Goal: Task Accomplishment & Management: Use online tool/utility

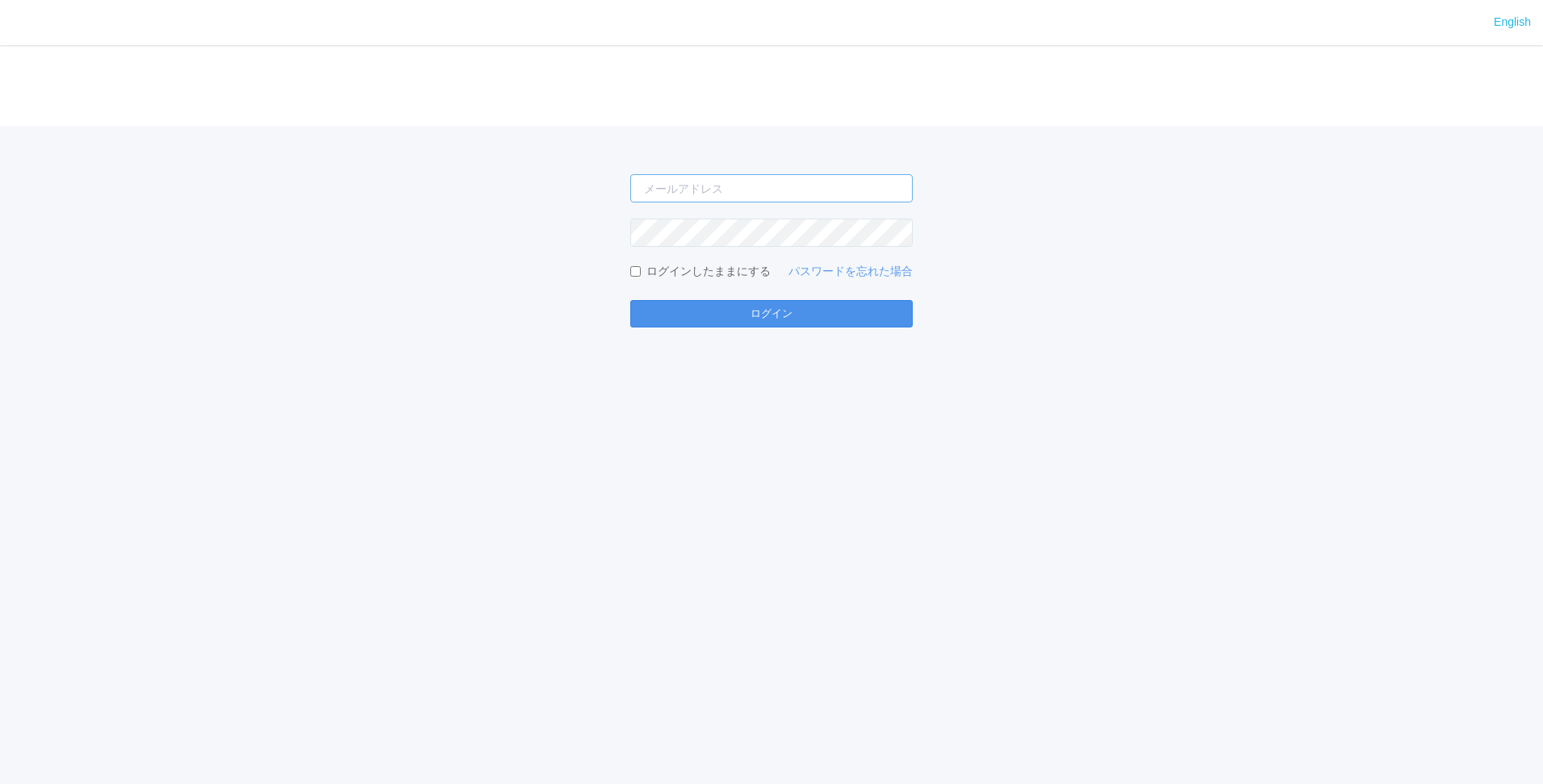
type input "[PERSON_NAME][EMAIL_ADDRESS][DOMAIN_NAME]"
click at [787, 304] on button "ログイン" at bounding box center [772, 314] width 283 height 28
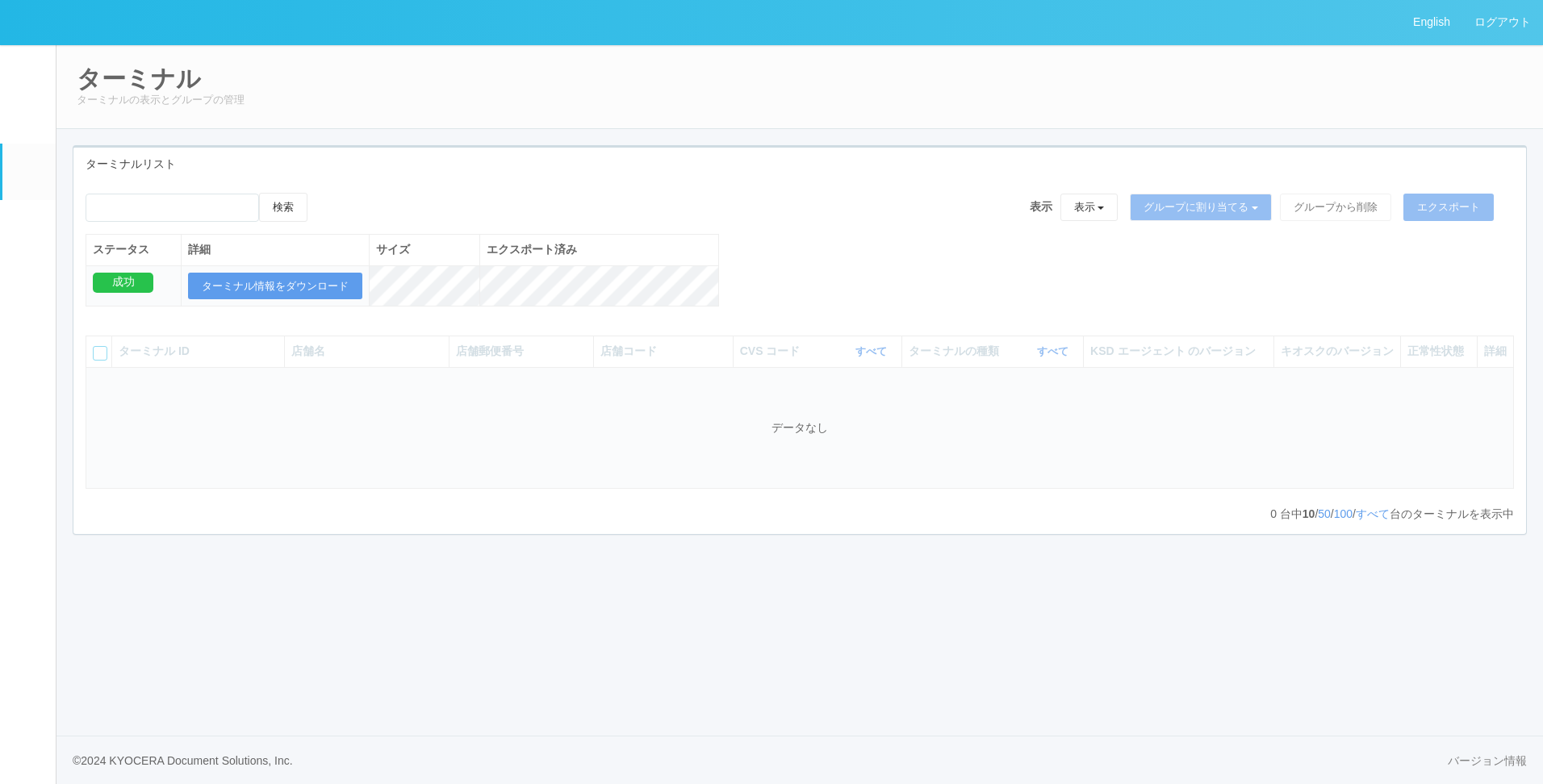
click at [10, 234] on link "パッケージ" at bounding box center [29, 224] width 54 height 49
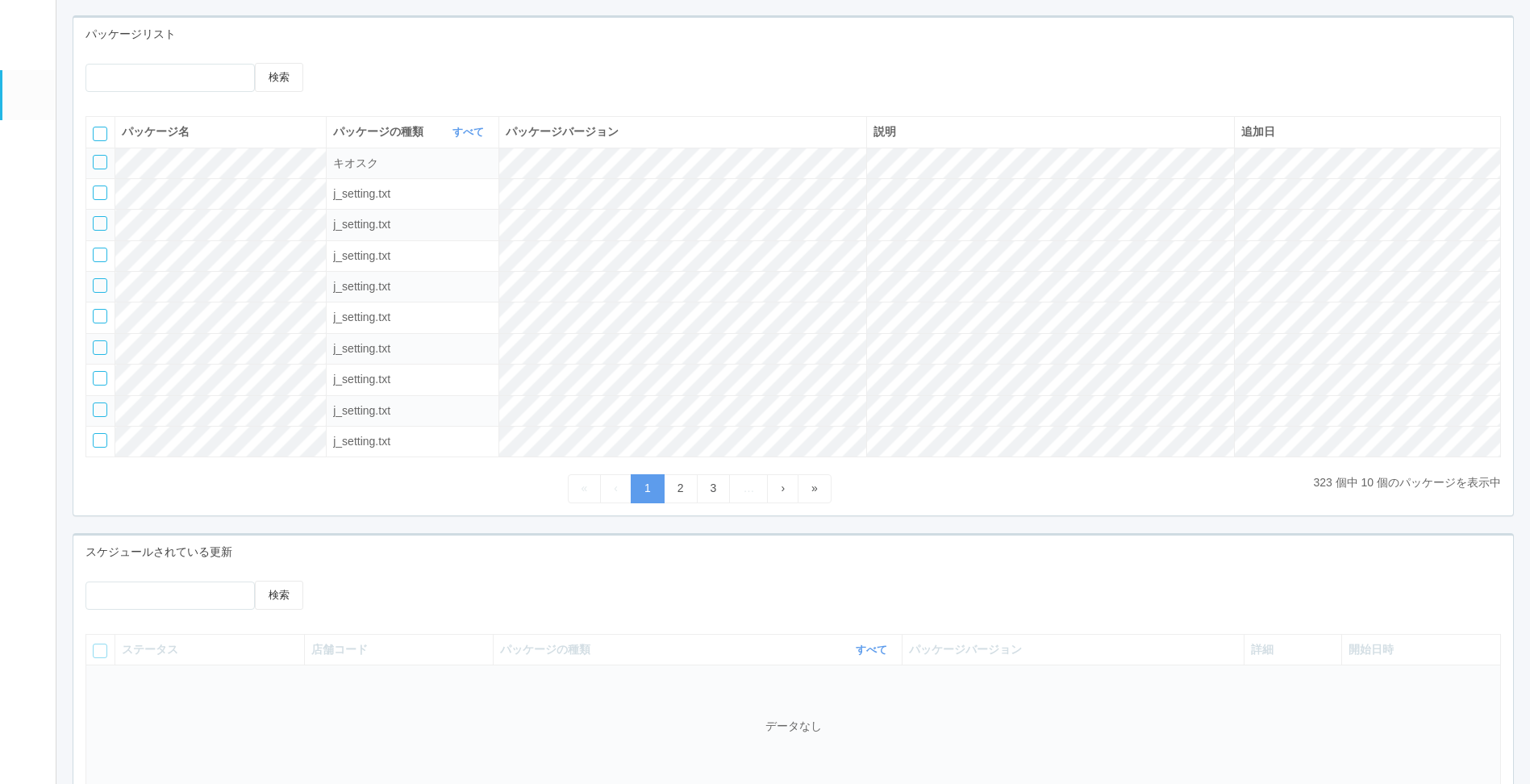
scroll to position [242, 0]
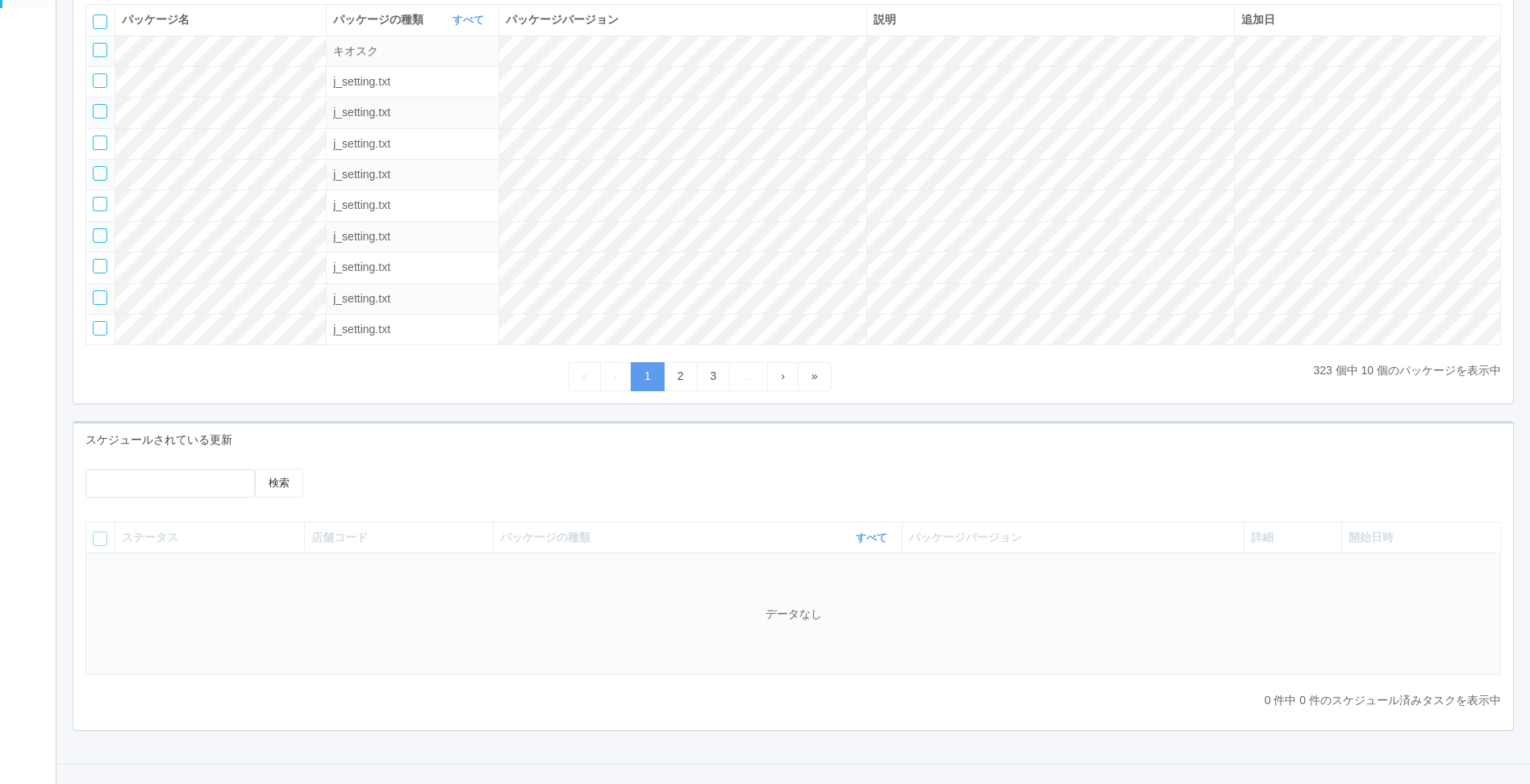
click at [1252, 468] on div "検索" at bounding box center [793, 489] width 1439 height 41
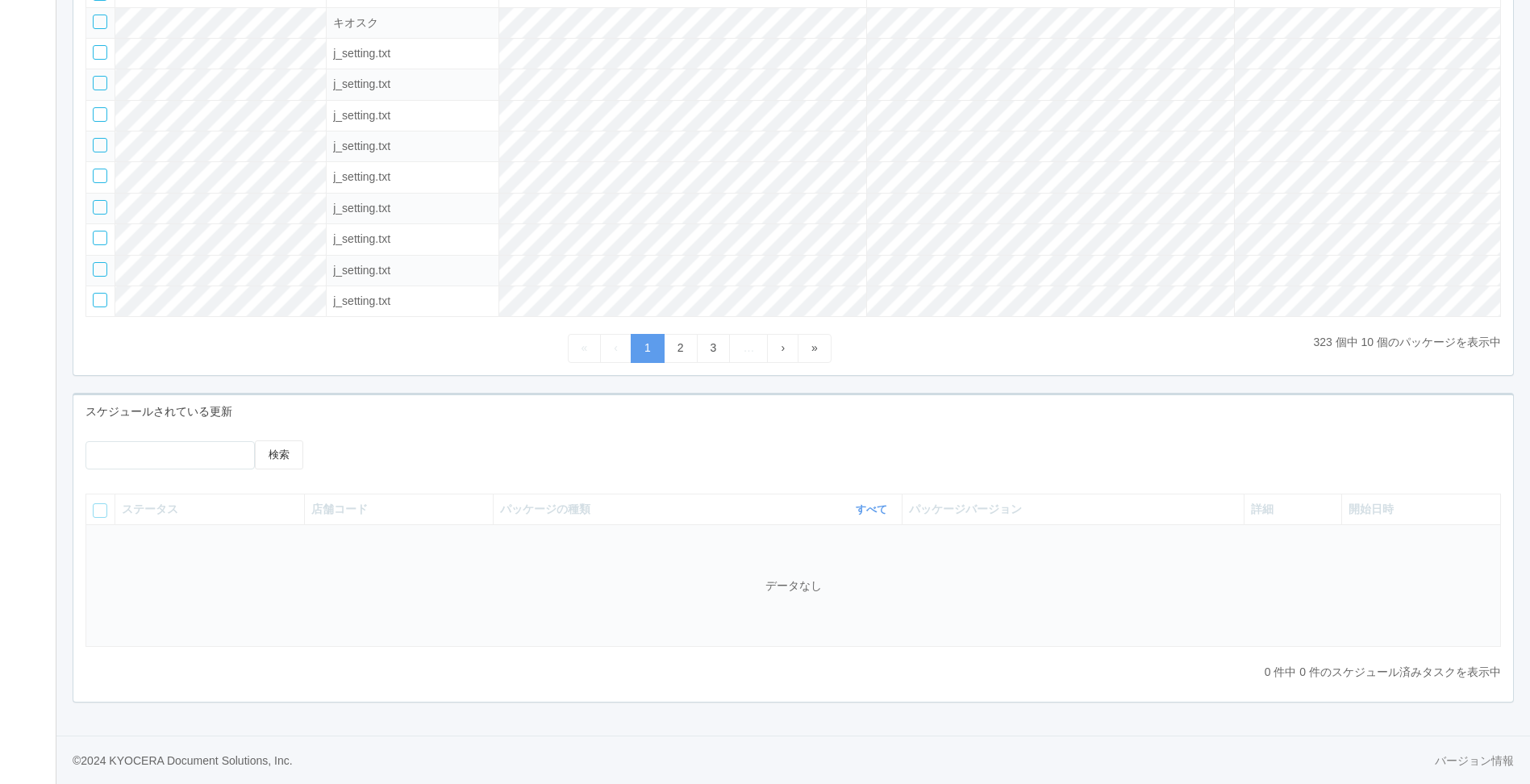
scroll to position [198, 0]
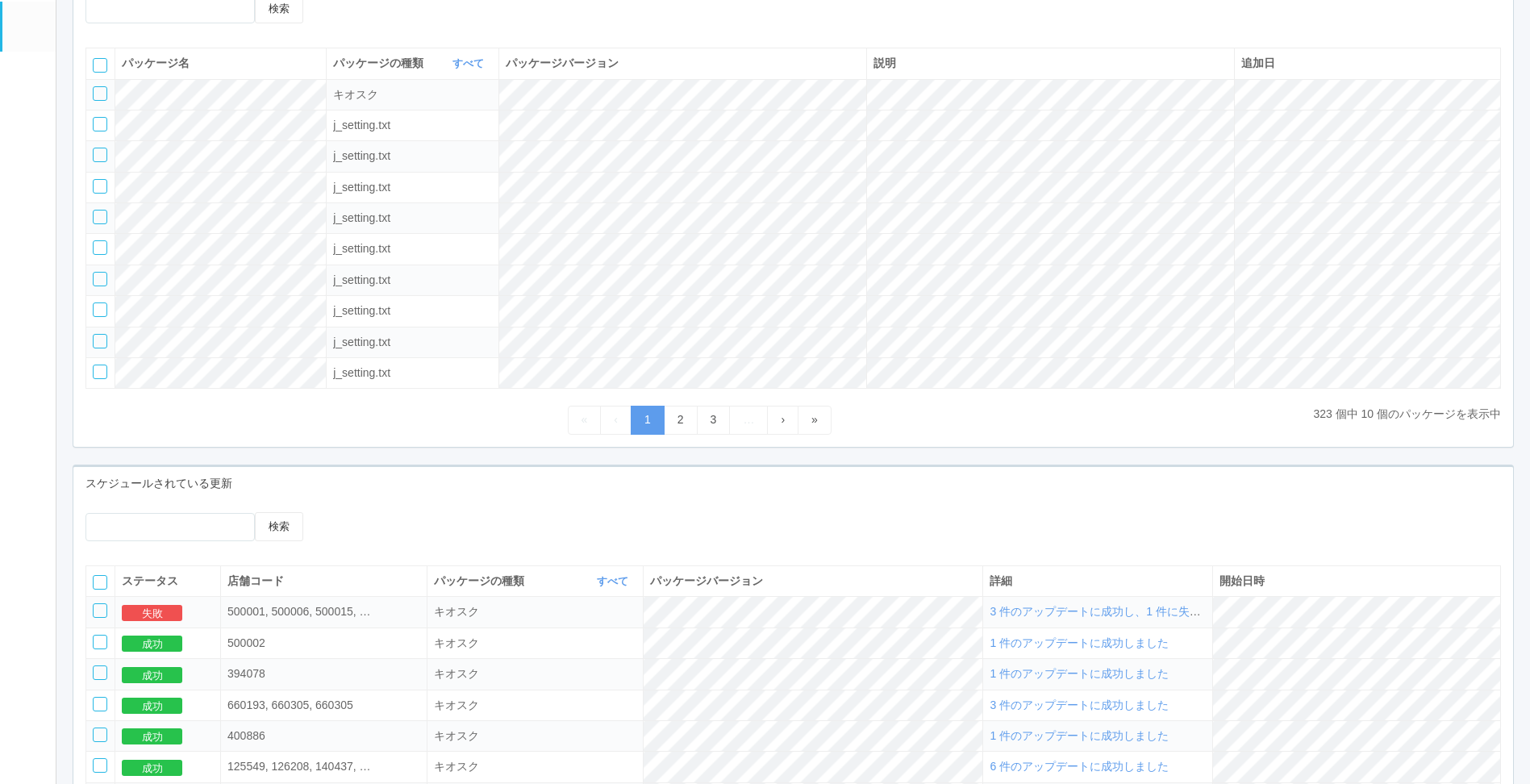
click at [1027, 539] on div "検索" at bounding box center [793, 532] width 1439 height 41
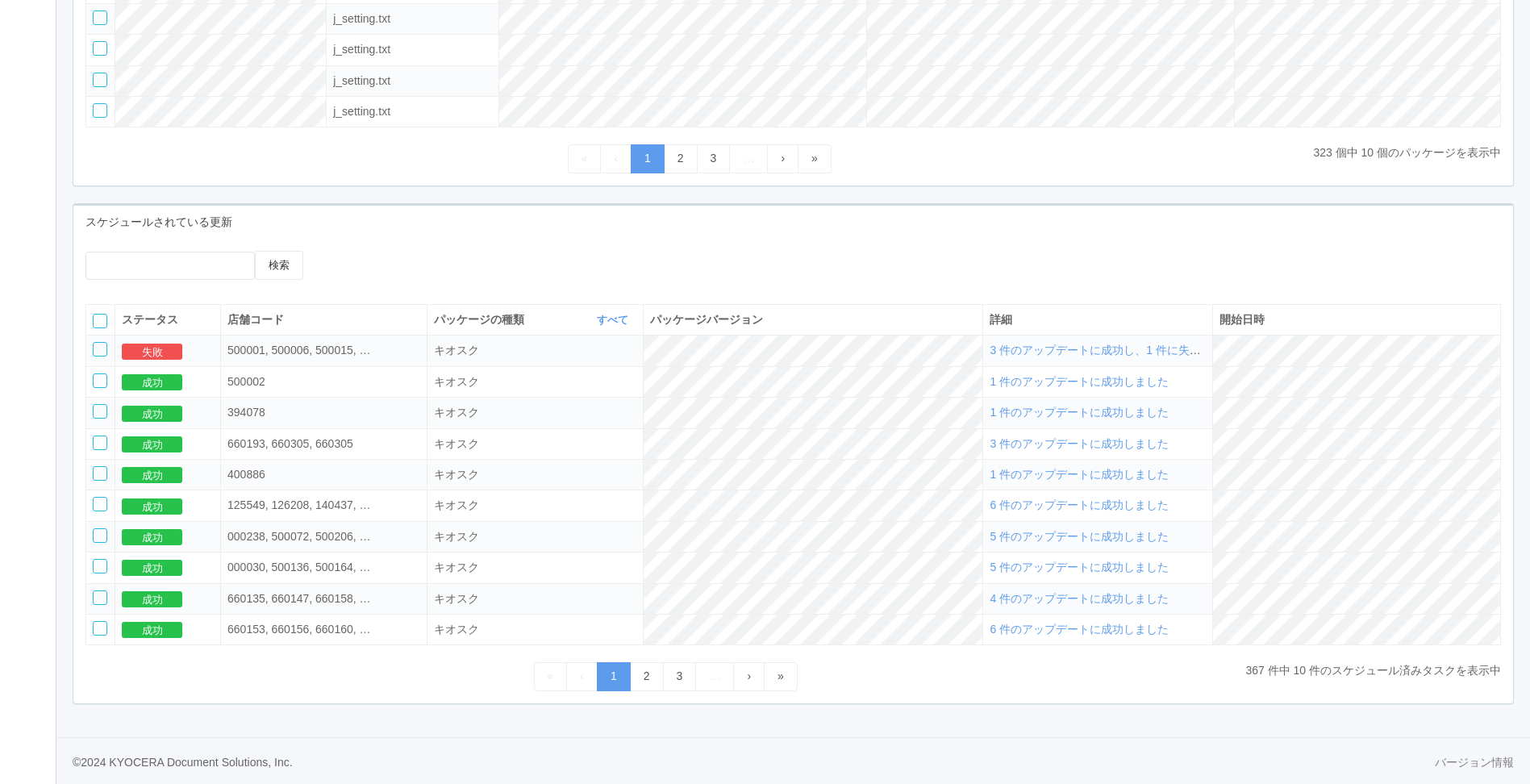
scroll to position [470, 0]
click at [1113, 342] on span "3 件のアップデートに成功し、1 件に失敗しました" at bounding box center [1118, 348] width 256 height 13
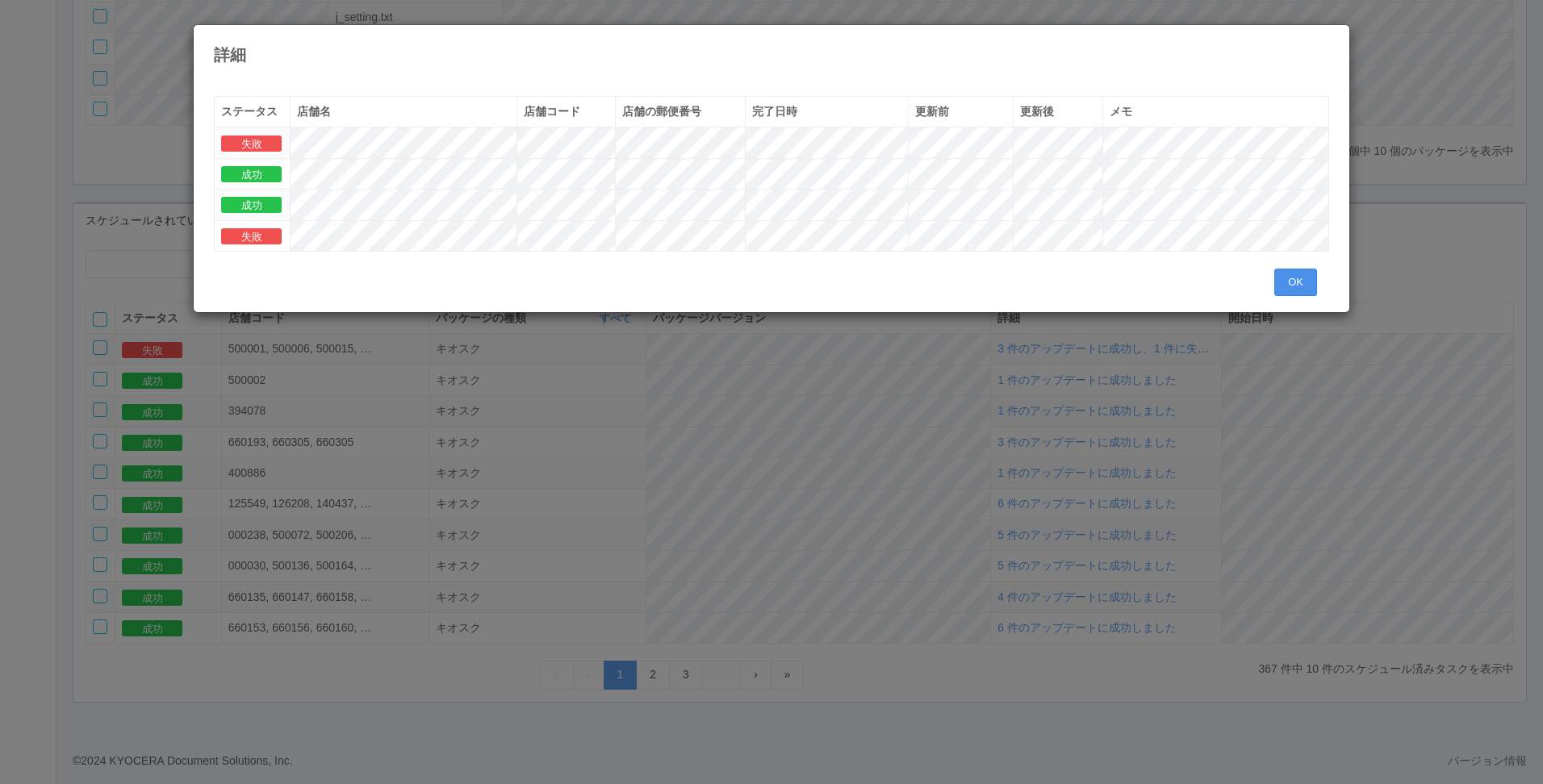
click at [1292, 274] on button "OK" at bounding box center [1295, 283] width 42 height 28
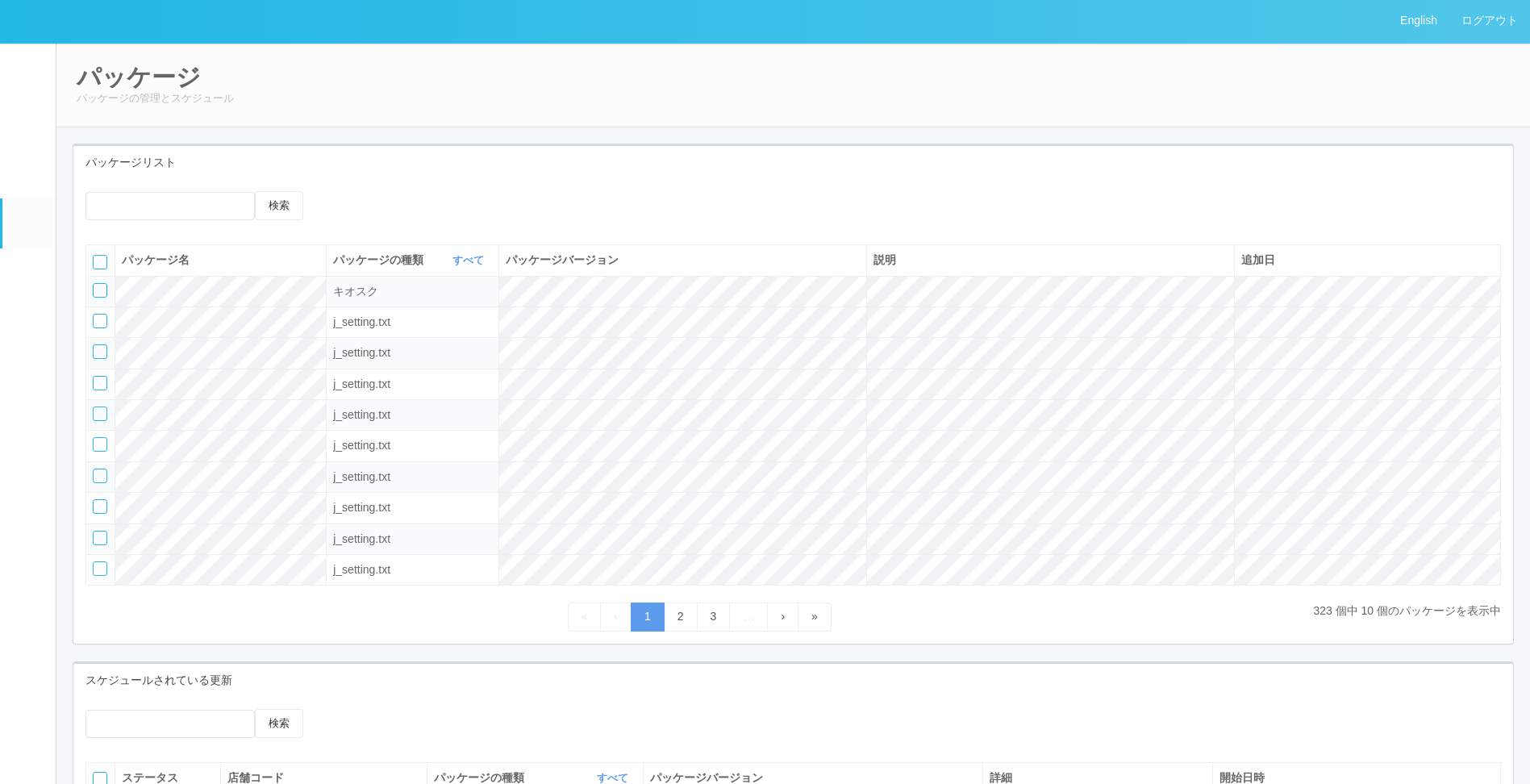
scroll to position [0, 0]
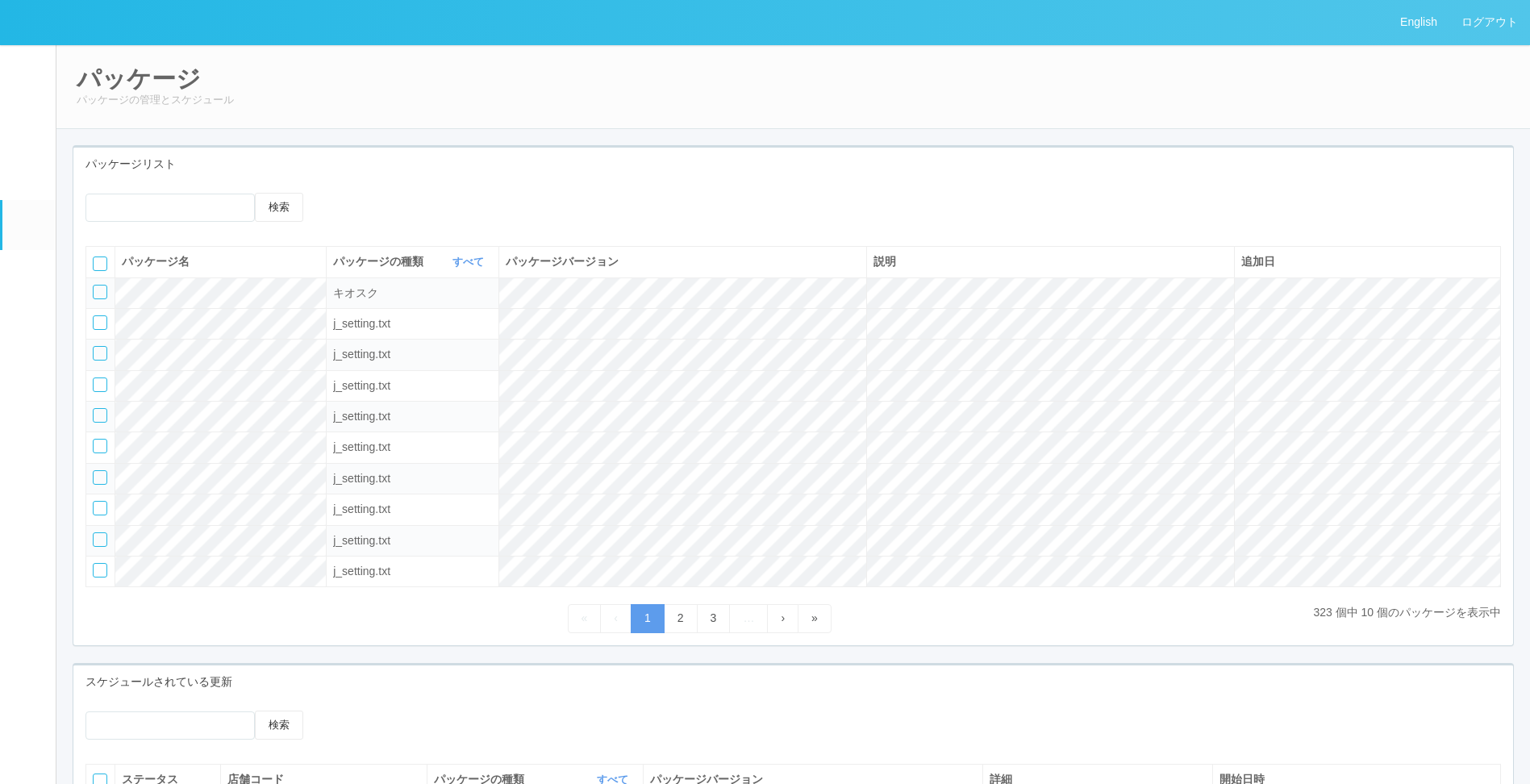
click at [40, 175] on link "ターミナル" at bounding box center [29, 171] width 54 height 56
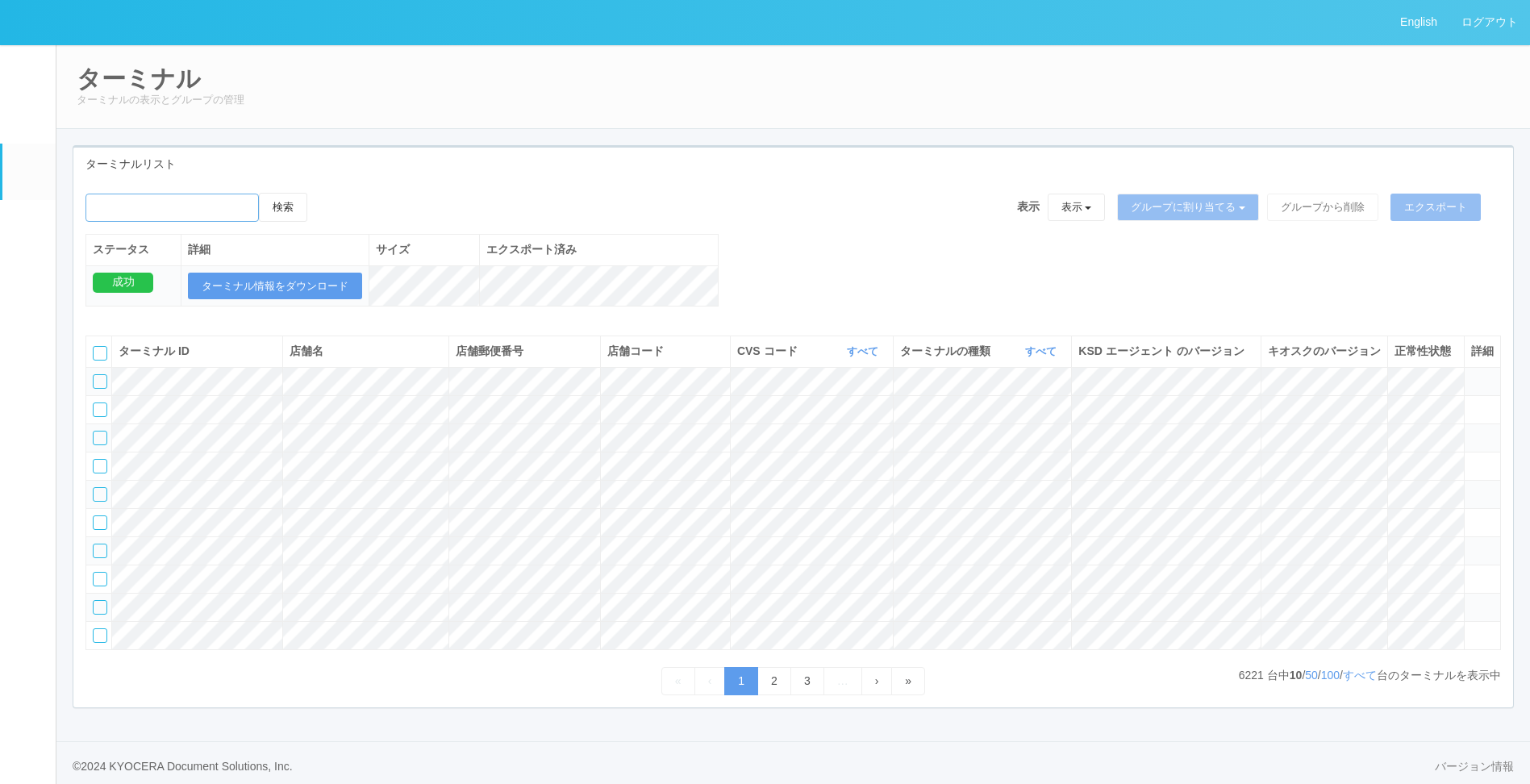
click at [226, 206] on input "emailSearch" at bounding box center [172, 207] width 174 height 29
click at [258, 193] on button "検索" at bounding box center [283, 207] width 48 height 29
click at [296, 214] on button "検索" at bounding box center [283, 207] width 48 height 29
click at [1080, 201] on button "表示" at bounding box center [1076, 207] width 58 height 28
click at [1209, 288] on div "検索 表示 表示 すべてのターミナル 未割り当てのターミナル グループを追加 グループ名を編集 アーカイブ済みのターミナル グループに割り当てる グループを追…" at bounding box center [793, 258] width 1439 height 131
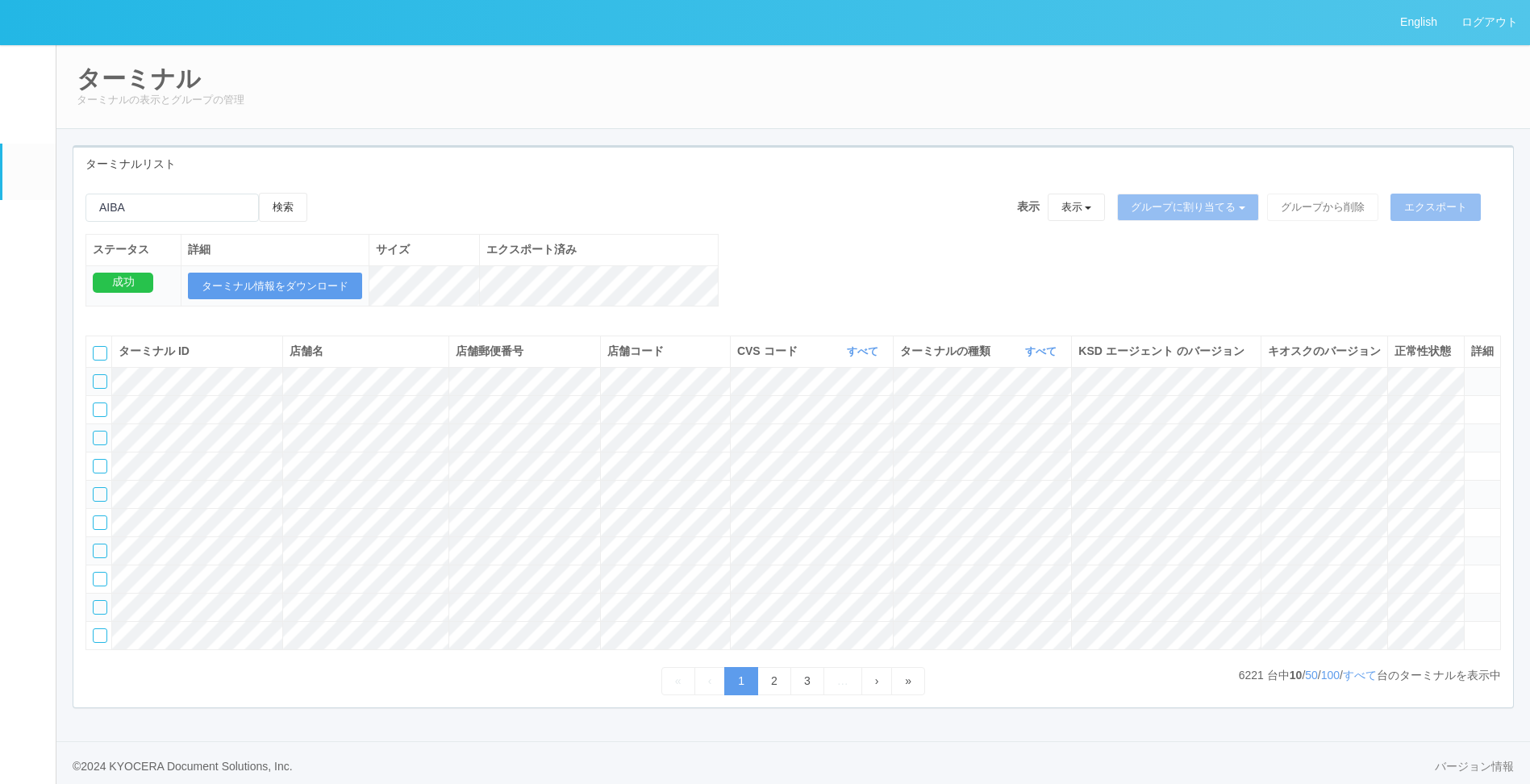
click at [1333, 310] on div "検索 表示 表示 すべてのターミナル 未割り当てのターミナル グループを追加 グループ名を編集 アーカイブ済みのターミナル グループに割り当てる グループを追…" at bounding box center [793, 258] width 1439 height 131
click at [1036, 357] on link "すべて" at bounding box center [1042, 351] width 35 height 12
click at [1004, 425] on span "キオスク" at bounding box center [979, 418] width 54 height 13
click at [864, 357] on link "すべて" at bounding box center [864, 351] width 35 height 12
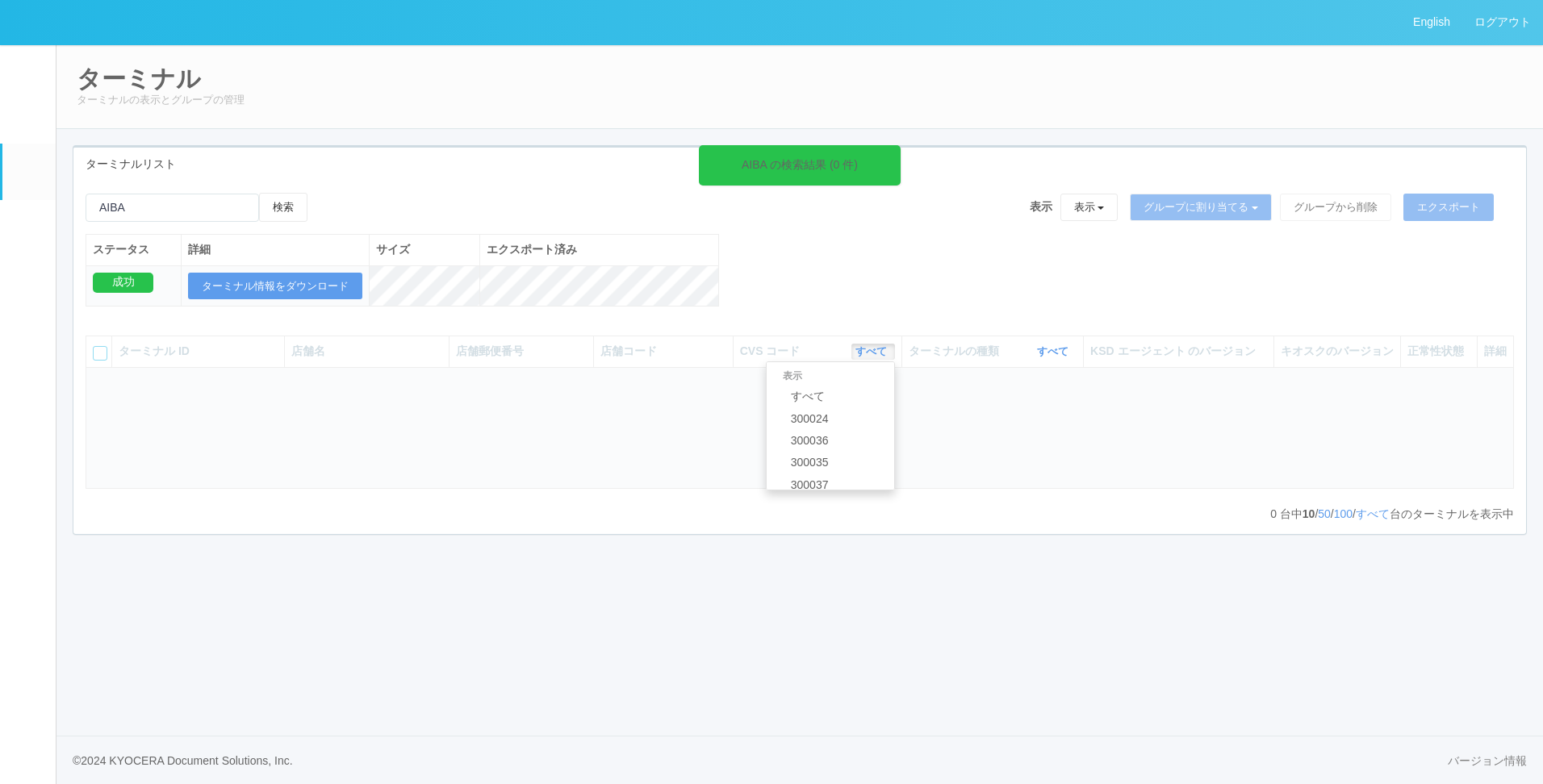
click at [803, 258] on div "AIBA の検索結果 (0 件) 検索 表示 表示 すべてのターミナル 未割り当てのターミナル グループを追加 グループ名を編集 アーカイブ済みのターミナル …" at bounding box center [799, 258] width 1452 height 131
click at [283, 217] on button "検索" at bounding box center [283, 207] width 48 height 29
click at [908, 277] on div "AIBA の検索結果 (0 件) 検索 表示 表示 すべてのターミナル 未割り当てのターミナル グループを追加 グループ名を編集 アーカイブ済みのターミナル …" at bounding box center [799, 258] width 1452 height 131
click at [877, 150] on div "AIBA の検索結果 (0 件)" at bounding box center [799, 165] width 202 height 41
click at [170, 210] on input "emailSearch" at bounding box center [172, 207] width 174 height 29
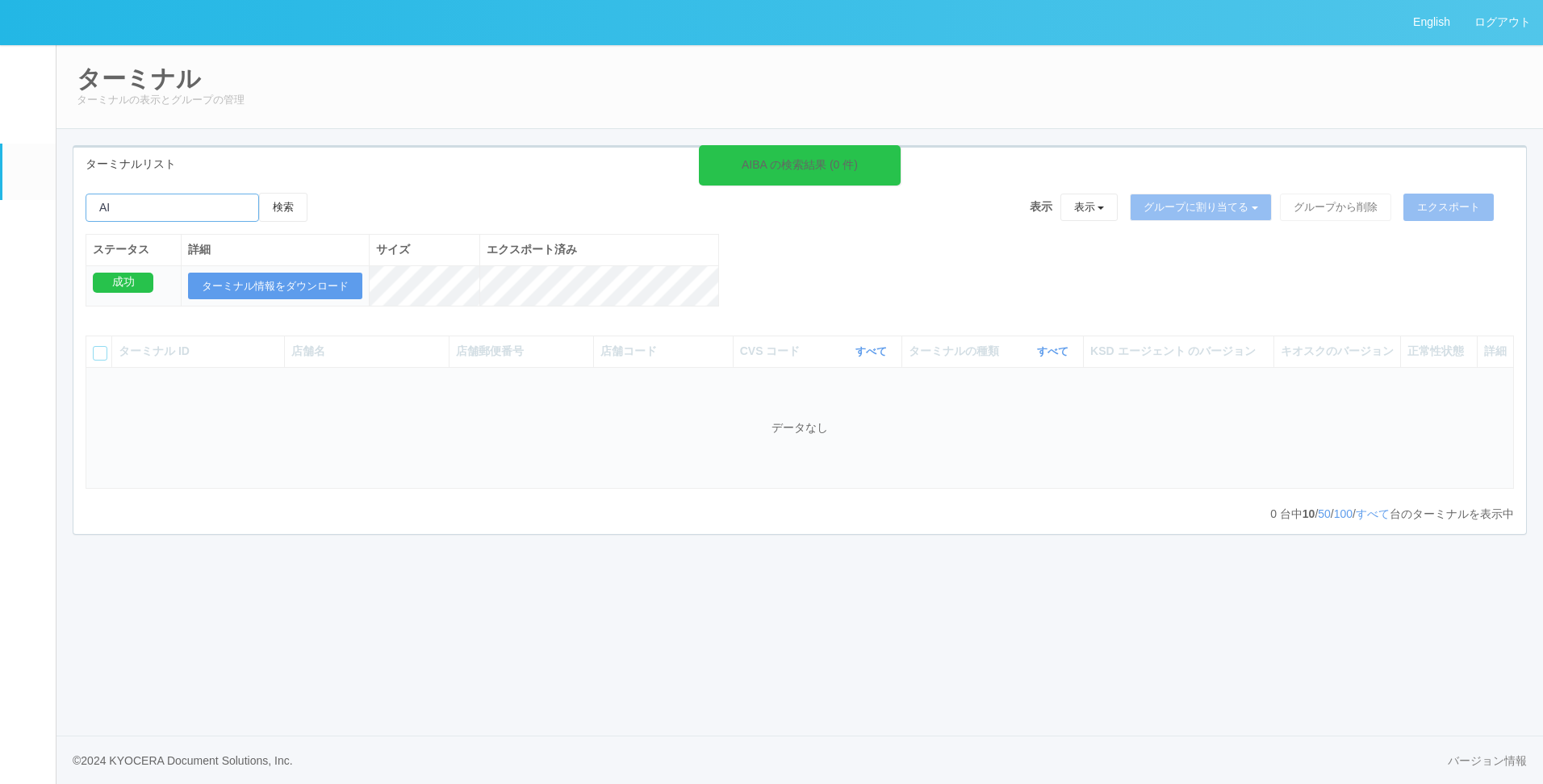
type input "A"
click at [298, 211] on button "検索" at bounding box center [283, 207] width 48 height 29
click at [886, 148] on div "AIBA の検索結果 (3117 件)" at bounding box center [799, 165] width 202 height 41
click at [895, 148] on span at bounding box center [896, 156] width 3 height 17
click at [1078, 366] on th "ターミナルの種類 すべて 表示 すべて キオスク マルチコピー機" at bounding box center [992, 351] width 182 height 30
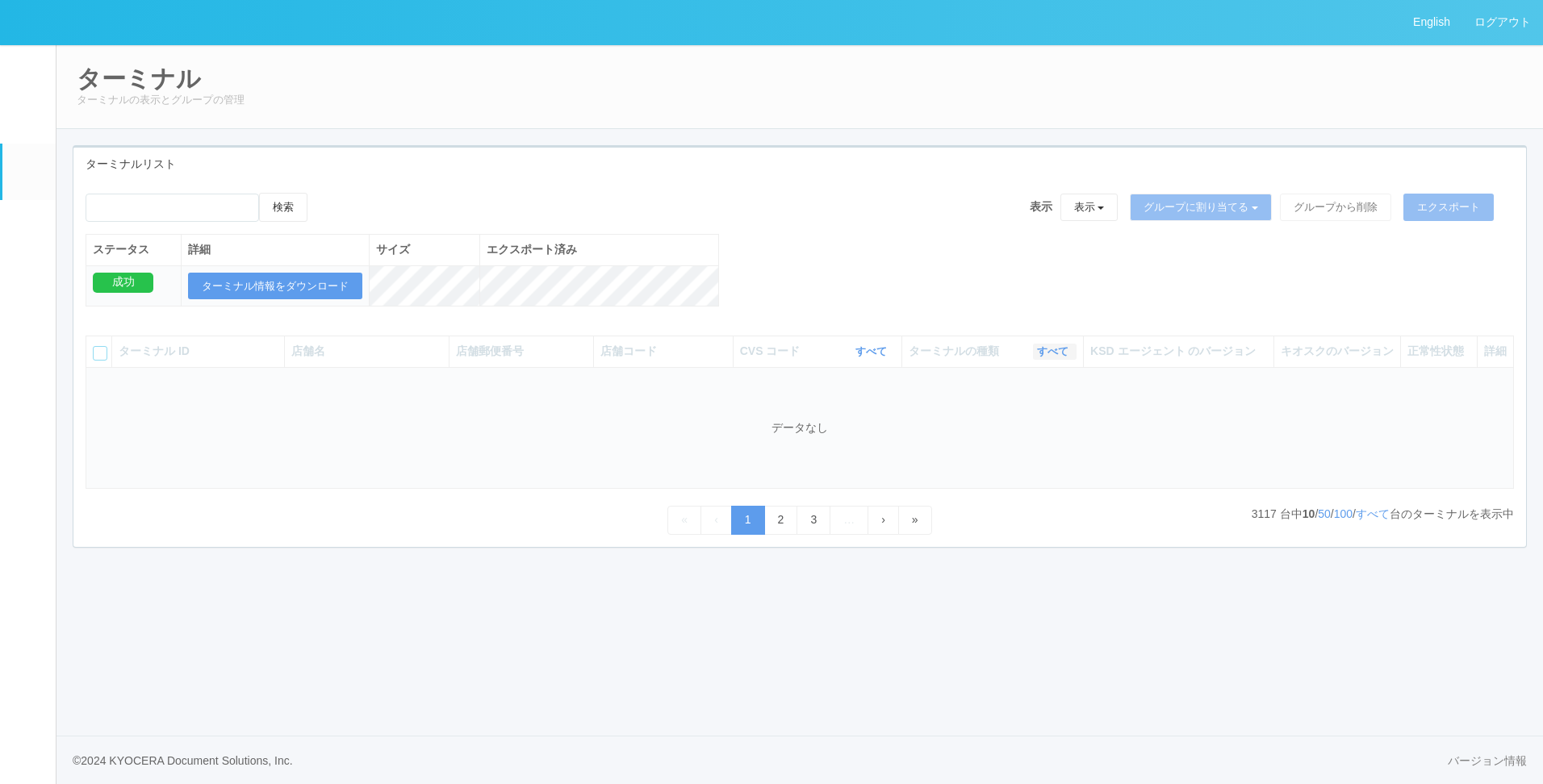
click at [1072, 360] on button "すべて" at bounding box center [1054, 351] width 43 height 16
click at [996, 425] on span "キオスク" at bounding box center [991, 418] width 54 height 13
click at [278, 195] on button "検索" at bounding box center [283, 207] width 48 height 29
type input "AIBA"
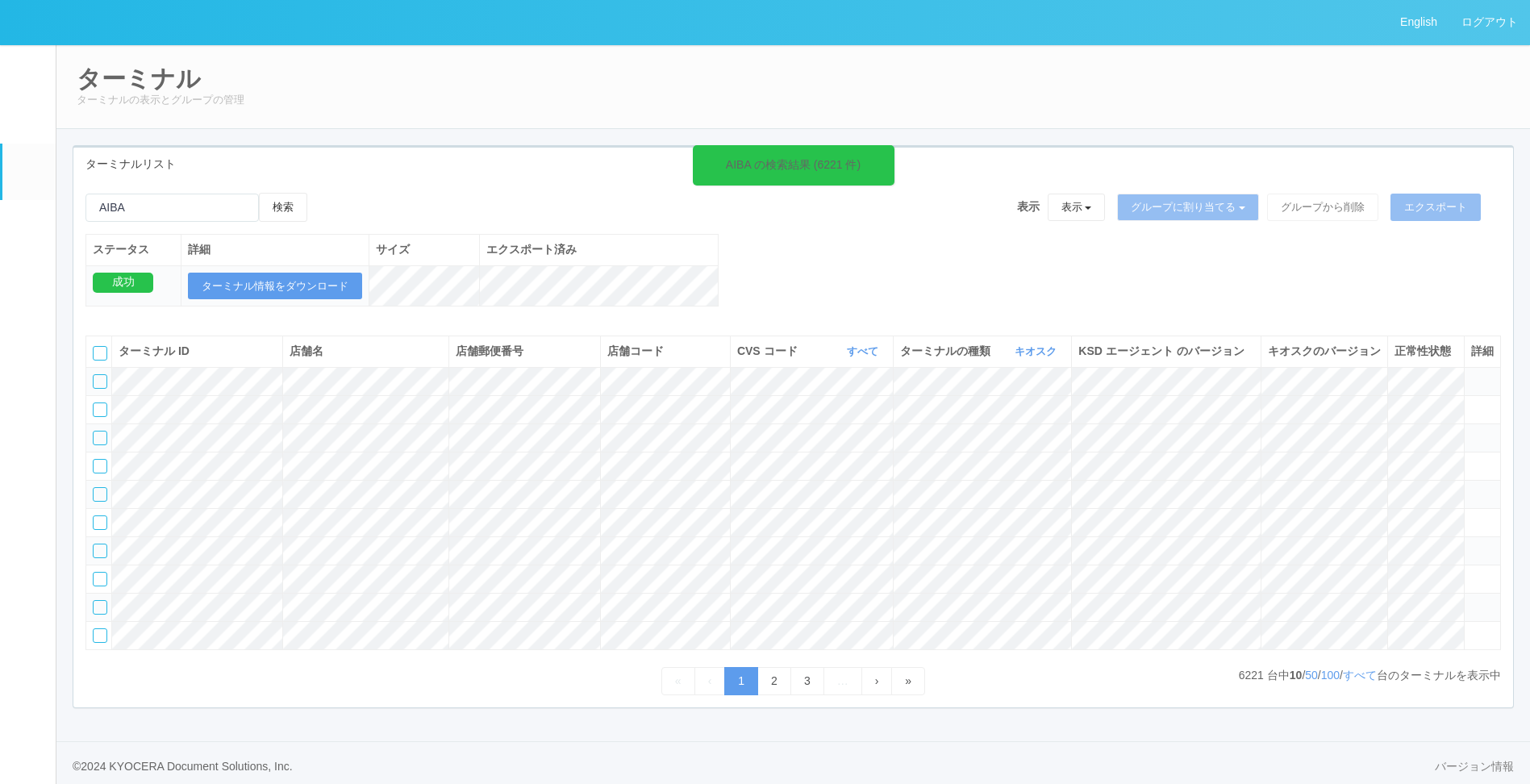
click at [902, 258] on div "AIBA の検索結果 (6221 件) 検索 表示 表示 すべてのターミナル 未割り当てのターミナル グループを追加 グループ名を編集 アーカイブ済みのターミ…" at bounding box center [793, 258] width 1439 height 131
click at [1343, 347] on span "キオスクのバージョン" at bounding box center [1323, 350] width 113 height 13
drag, startPoint x: 142, startPoint y: 215, endPoint x: -22, endPoint y: 215, distance: 164.0
click at [0, 215] on html "English ログアウト イベントログ ユーザー ターミナル パッケージ メンテナンス通知 クライアントリンク アラート設定 コンテンツプリント ドキュメン…" at bounding box center [765, 392] width 1530 height 784
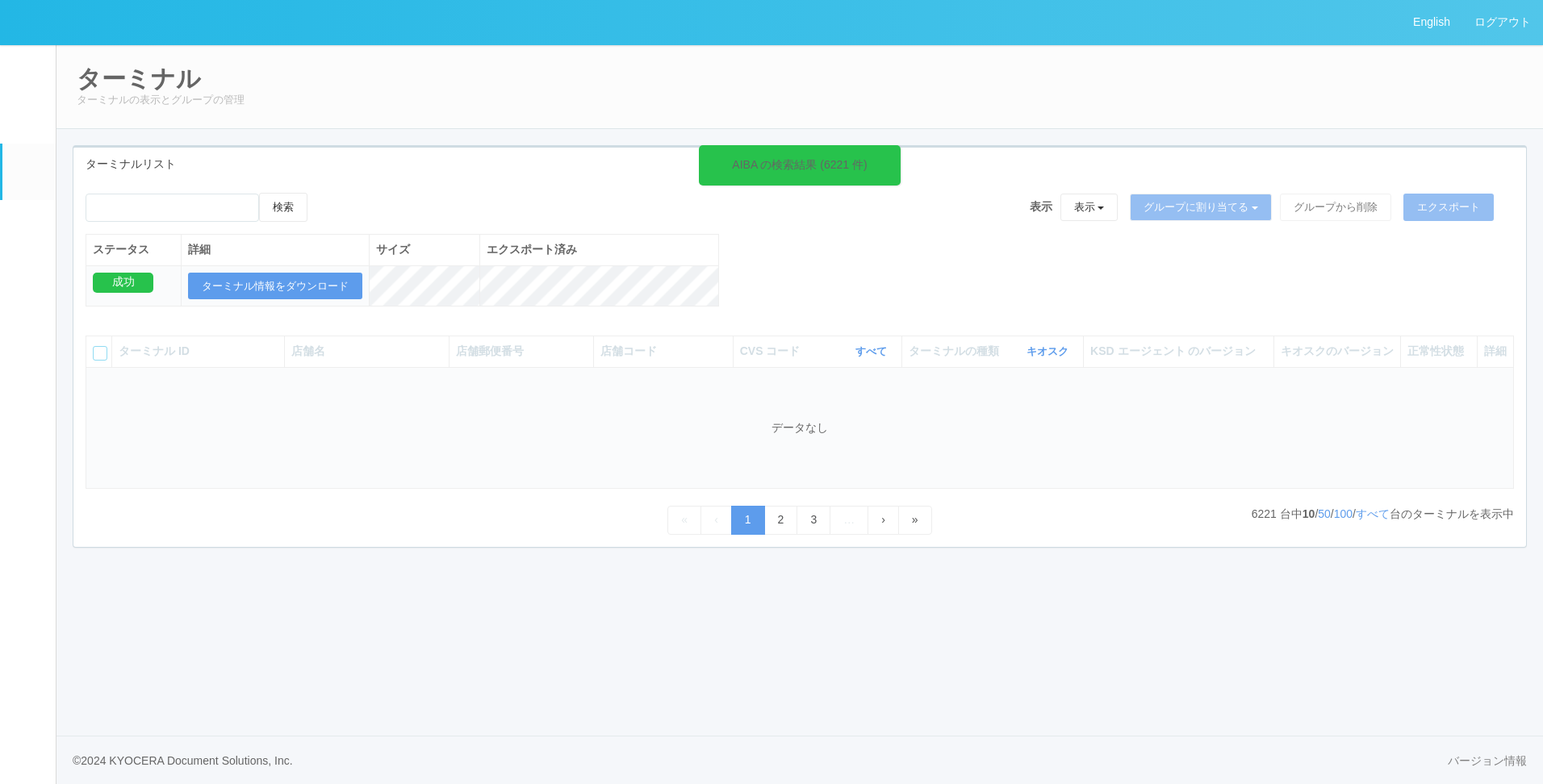
click at [895, 153] on icon at bounding box center [896, 156] width 3 height 13
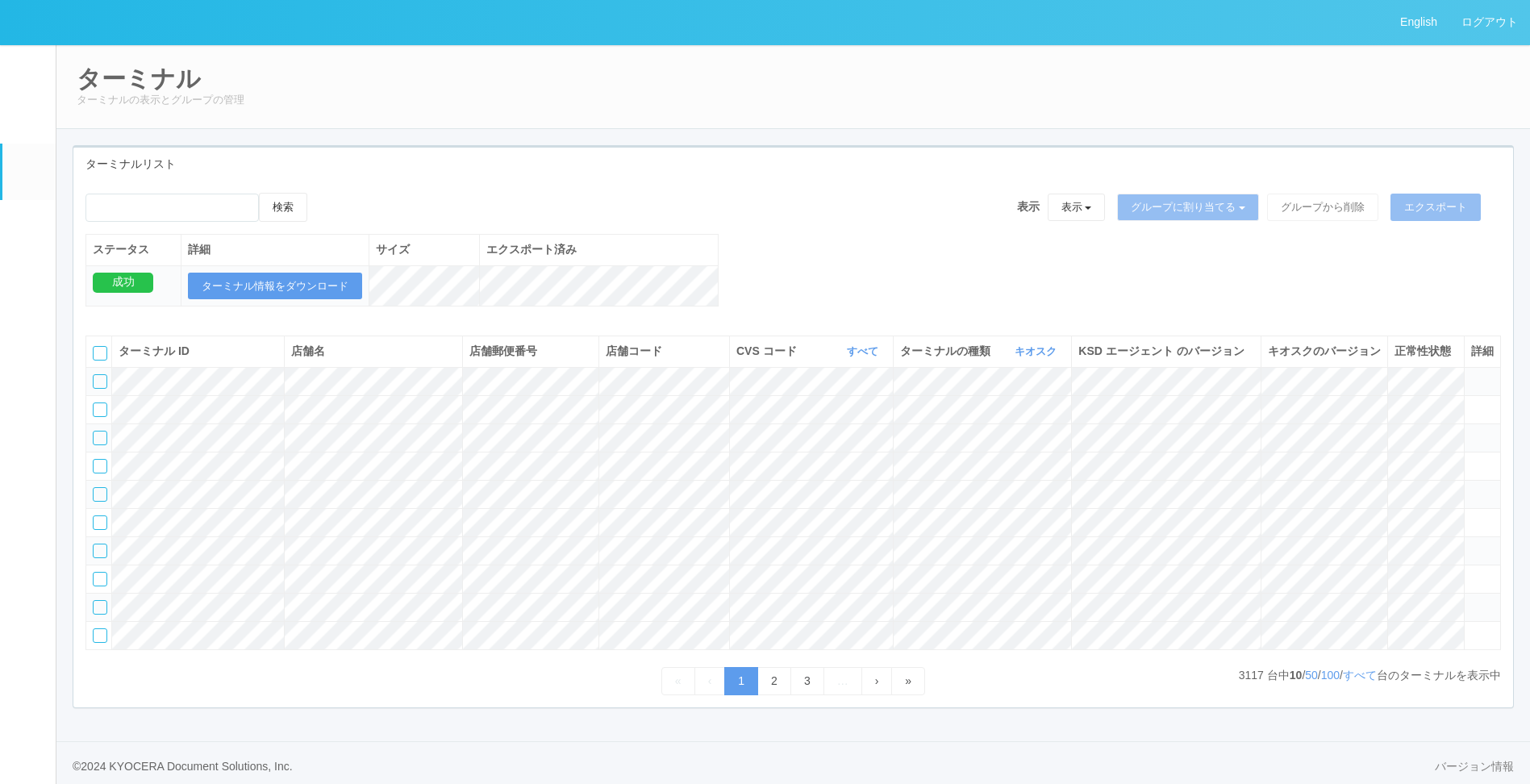
click at [921, 208] on div "検索 表示 表示 すべてのターミナル 未割り当てのターミナル グループを追加 グループ名を編集 アーカイブ済みのターミナル グループに割り当てる グループを追…" at bounding box center [793, 214] width 1415 height 41
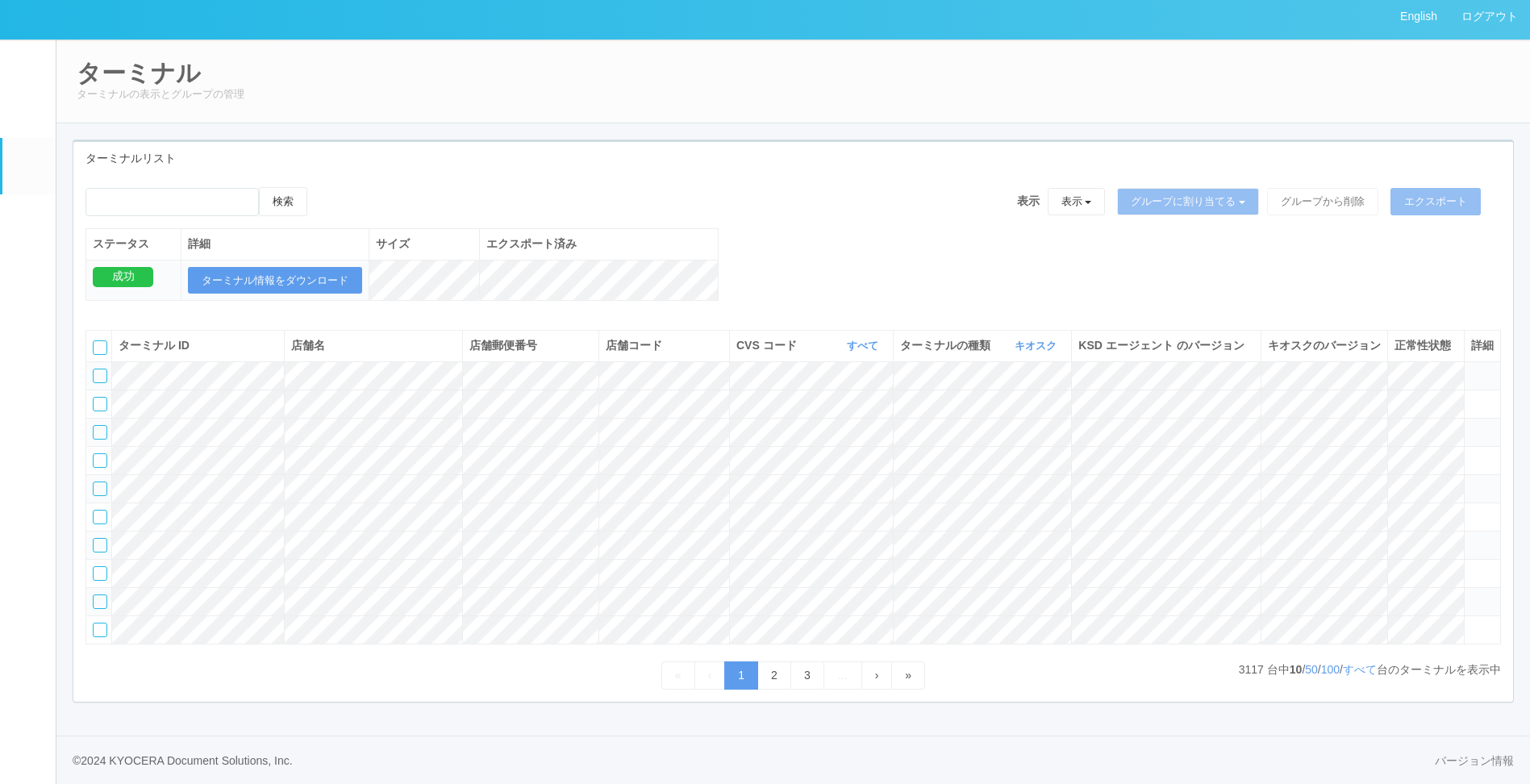
scroll to position [100, 0]
click at [1352, 676] on link "すべて" at bounding box center [1359, 669] width 34 height 13
click at [1352, 668] on link "すべて" at bounding box center [1359, 669] width 34 height 13
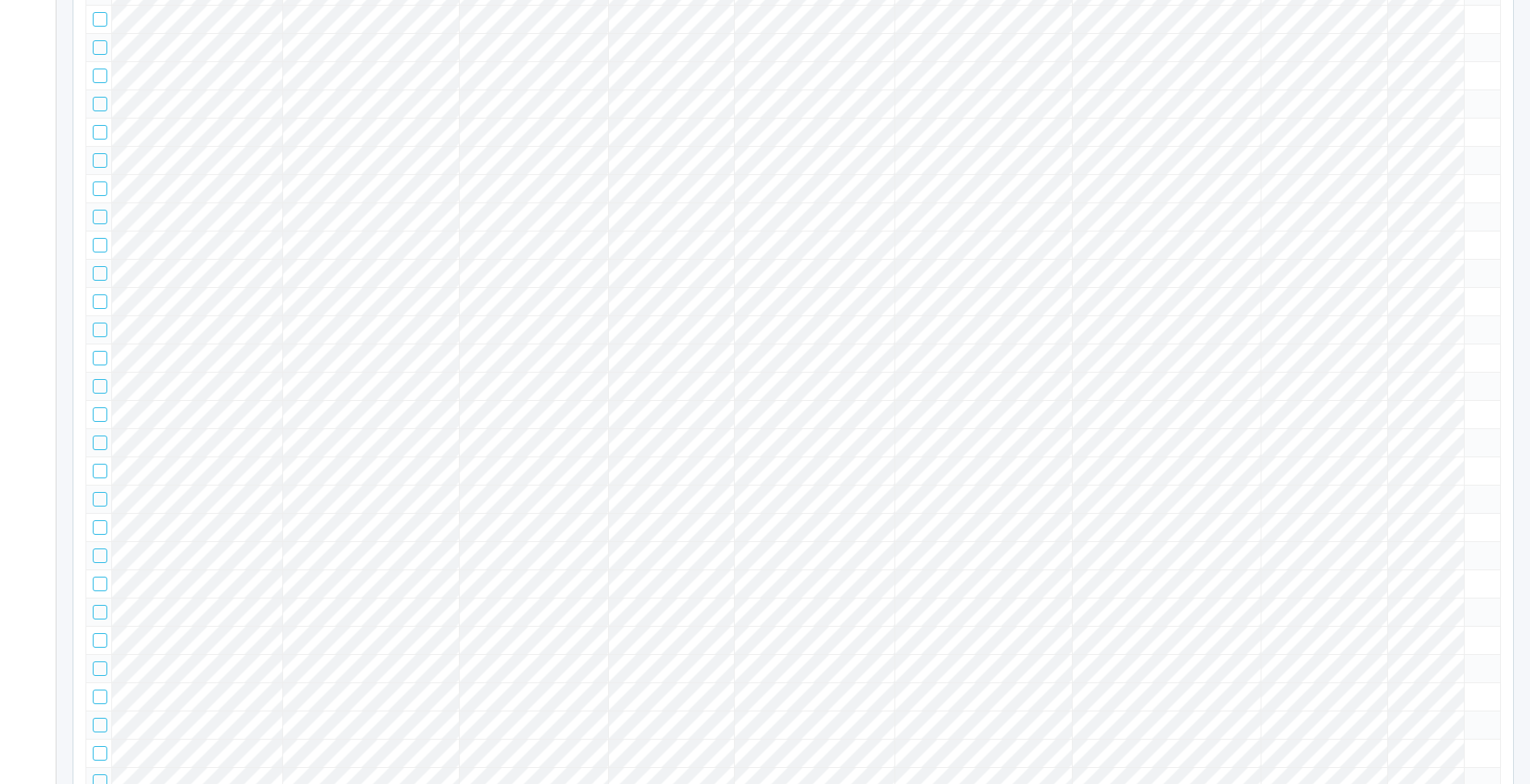
scroll to position [0, 0]
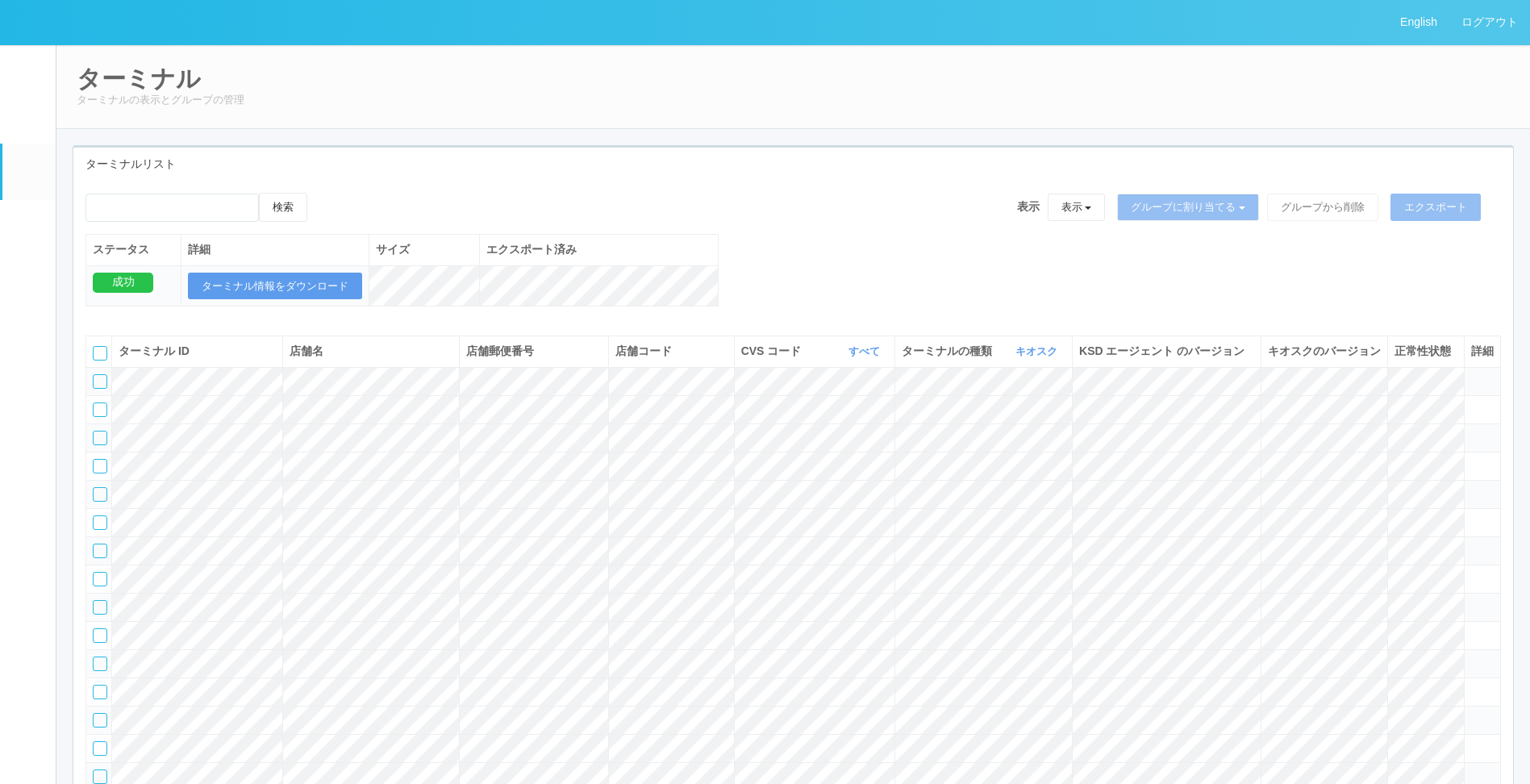
click at [1380, 357] on icon at bounding box center [1380, 350] width 0 height 13
click at [1291, 350] on span "キオスクのバージョン" at bounding box center [1323, 350] width 113 height 13
click at [1380, 357] on icon at bounding box center [1380, 350] width 0 height 13
drag, startPoint x: 1299, startPoint y: 358, endPoint x: 1345, endPoint y: 363, distance: 46.3
click at [1301, 357] on span "キオスクのバージョン" at bounding box center [1323, 350] width 113 height 13
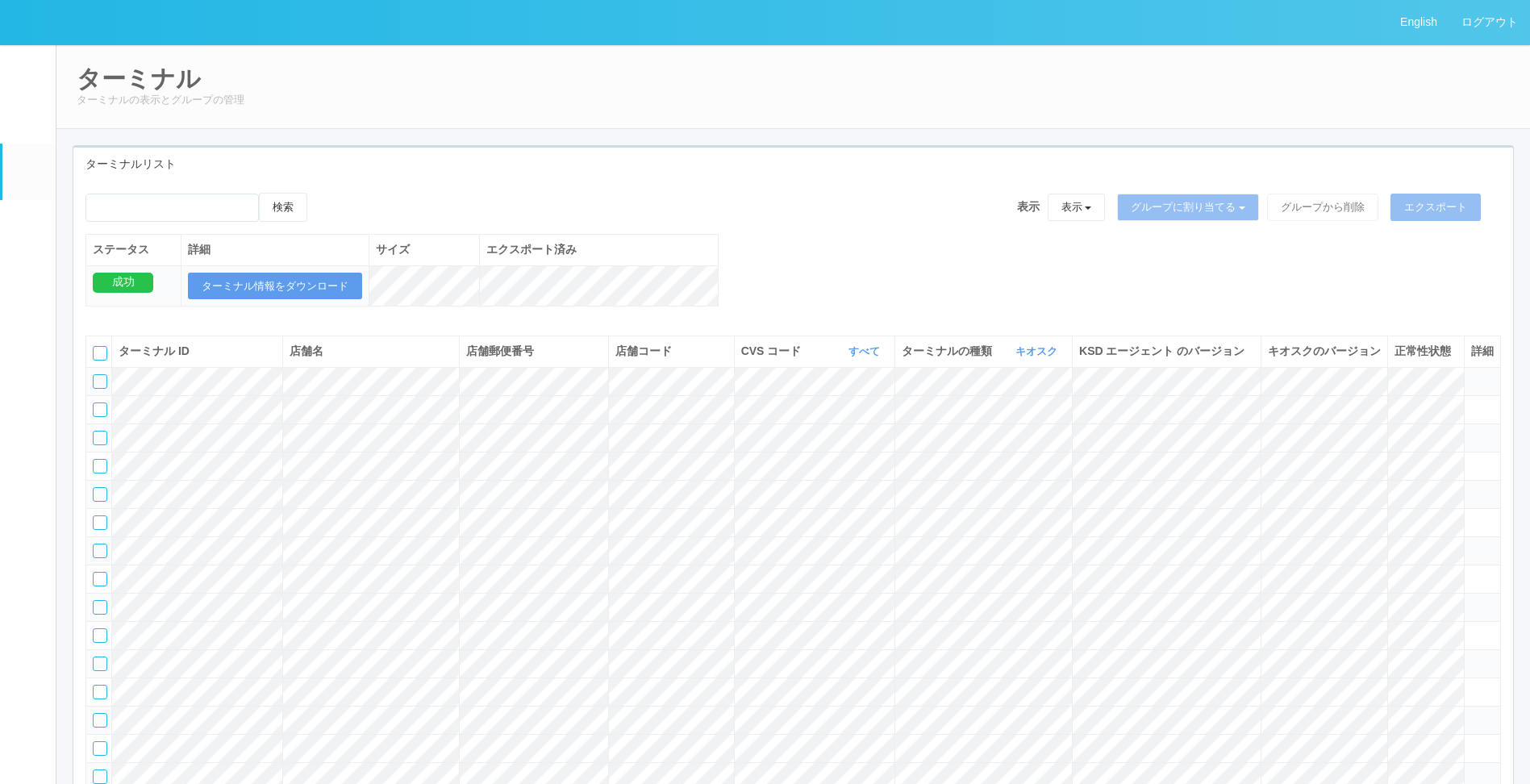
click at [1366, 367] on th "キオスクのバージョン" at bounding box center [1323, 351] width 126 height 30
click at [1353, 274] on div "検索 表示 表示 すべてのターミナル 未割り当てのターミナル グループを追加 グループ名を編集 アーカイブ済みのターミナル グループに割り当てる グループを追…" at bounding box center [793, 258] width 1439 height 131
click at [1342, 367] on th "キオスクのバージョン" at bounding box center [1323, 351] width 126 height 30
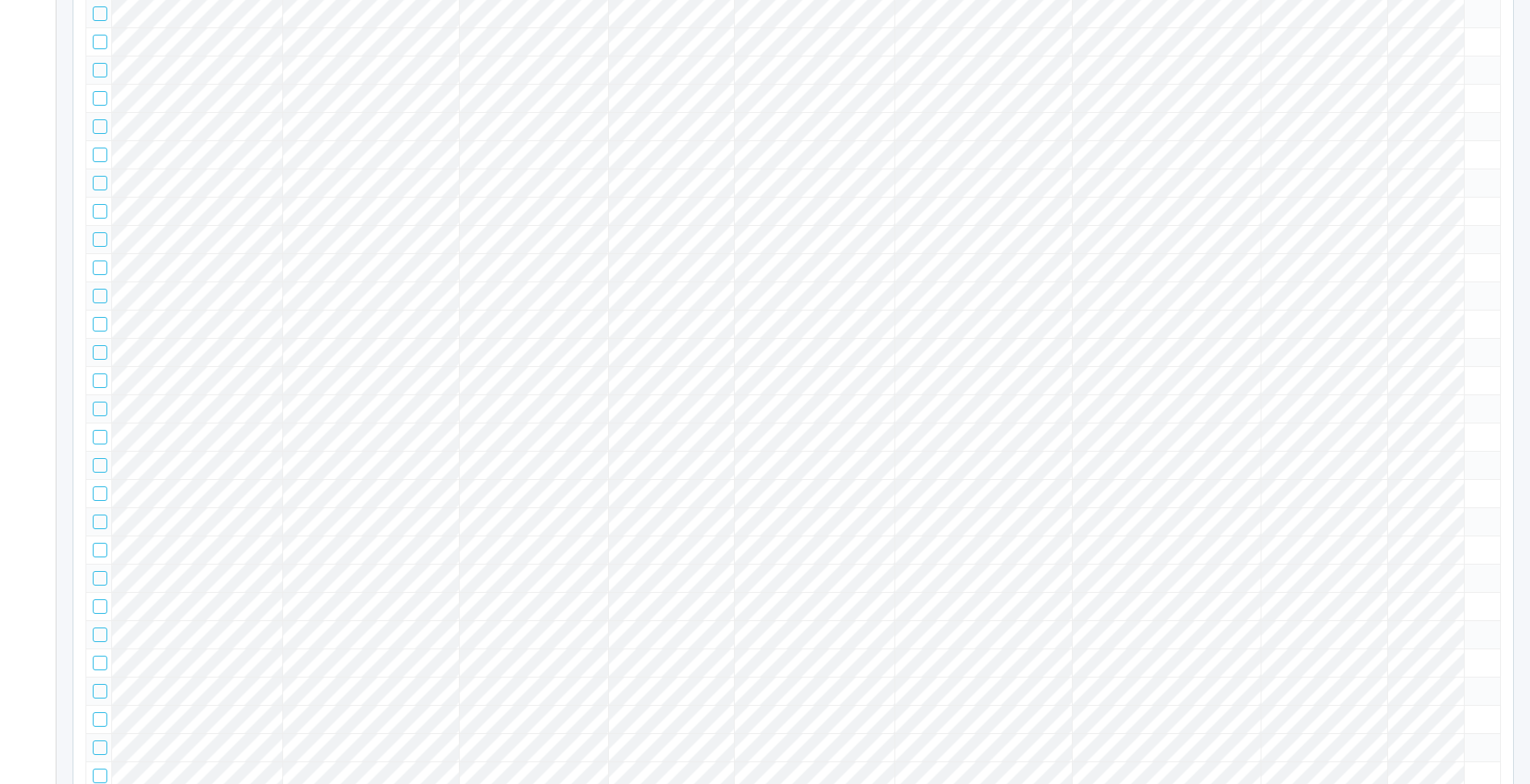
scroll to position [484, 0]
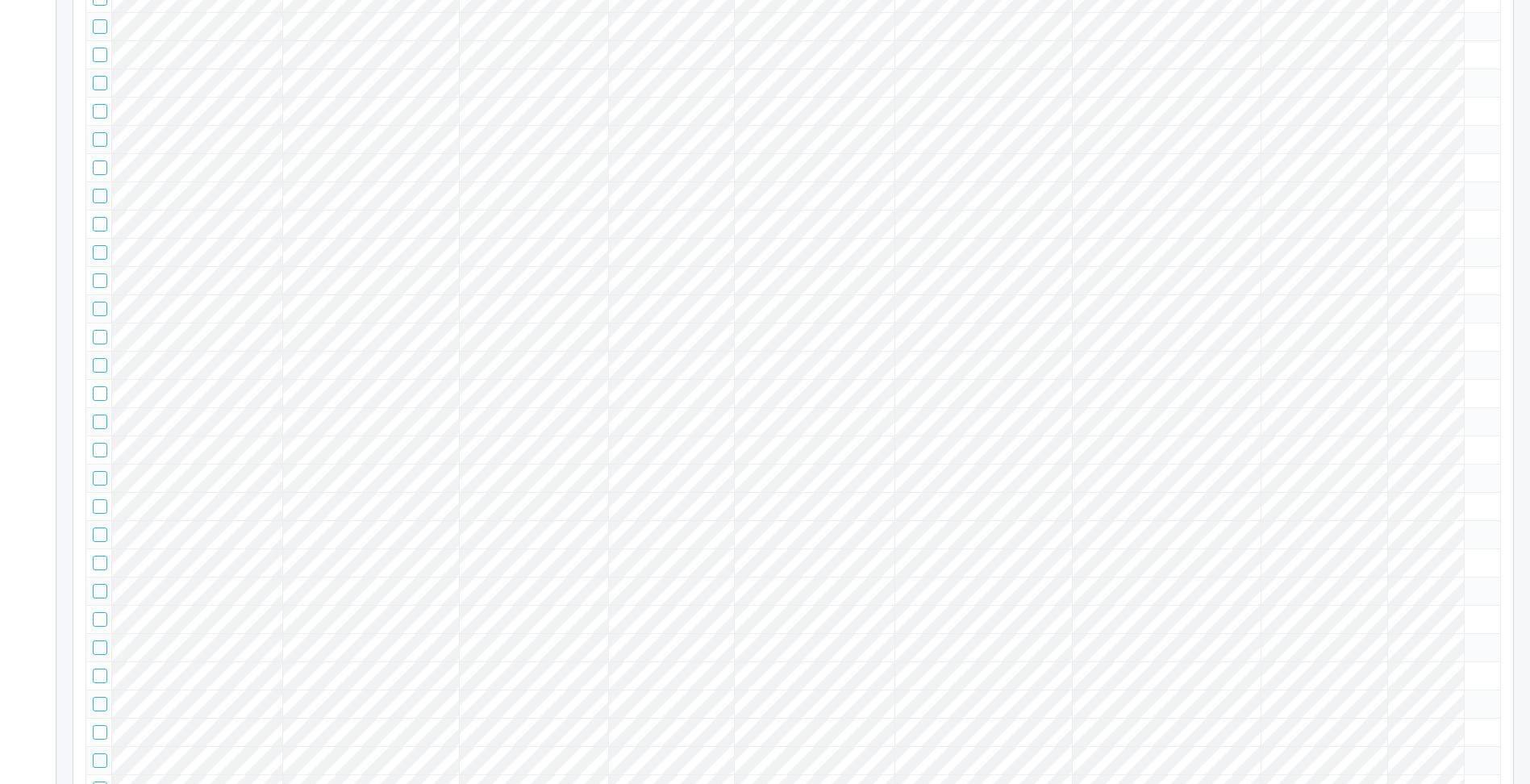
click at [1471, 193] on icon at bounding box center [1471, 193] width 0 height 0
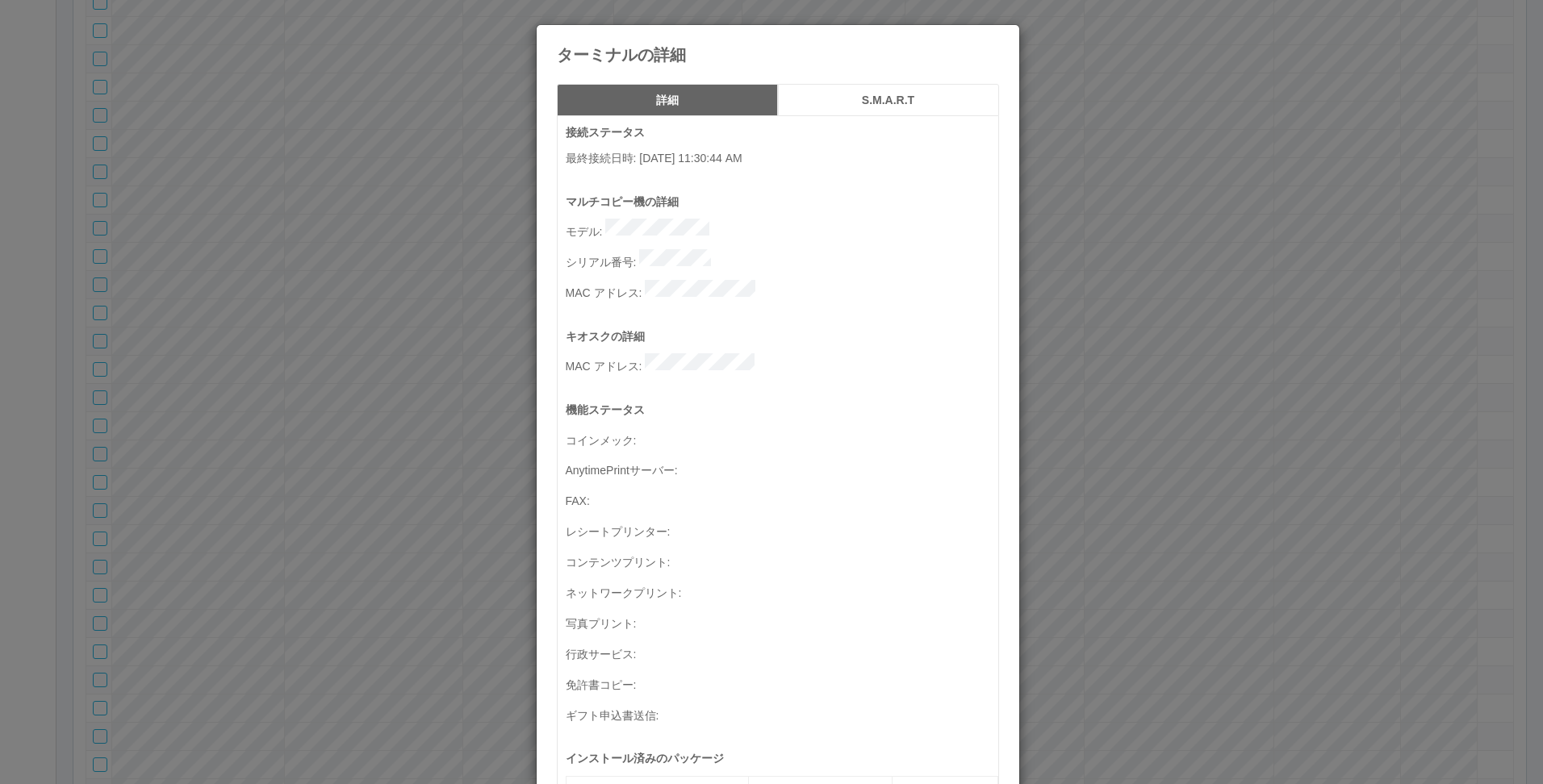
click at [999, 37] on icon at bounding box center [999, 37] width 0 height 0
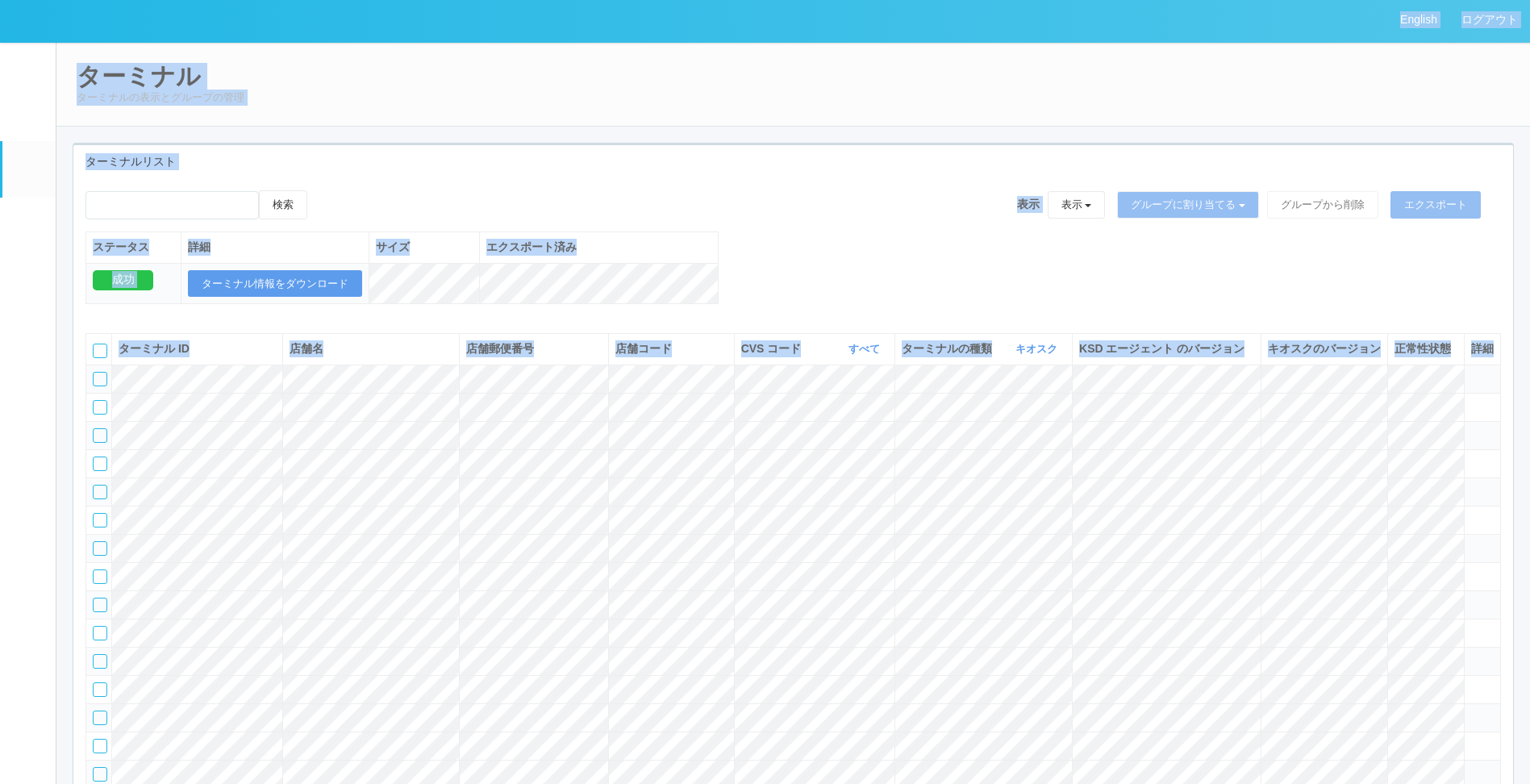
scroll to position [0, 0]
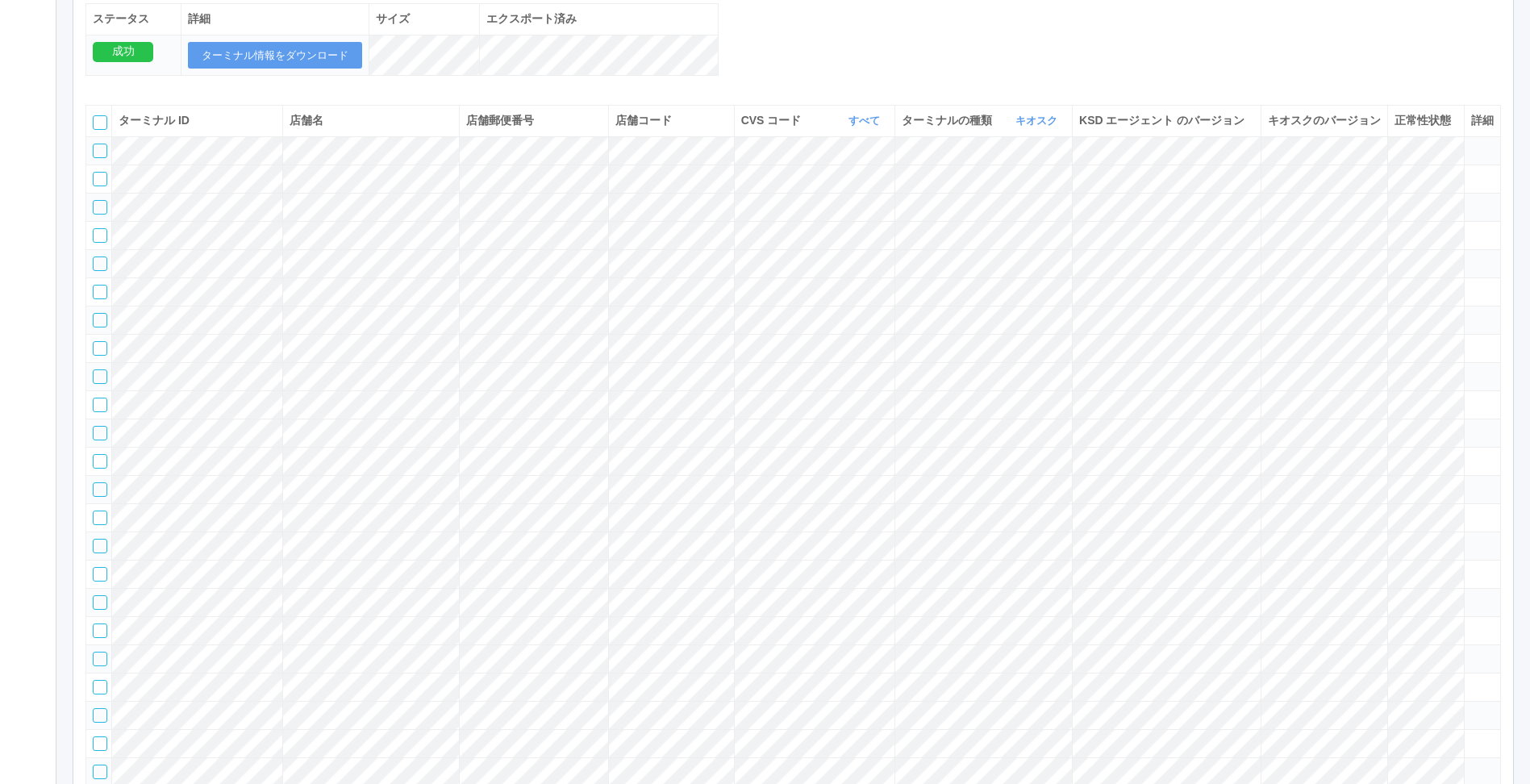
scroll to position [322, 0]
